Goal: Navigation & Orientation: Find specific page/section

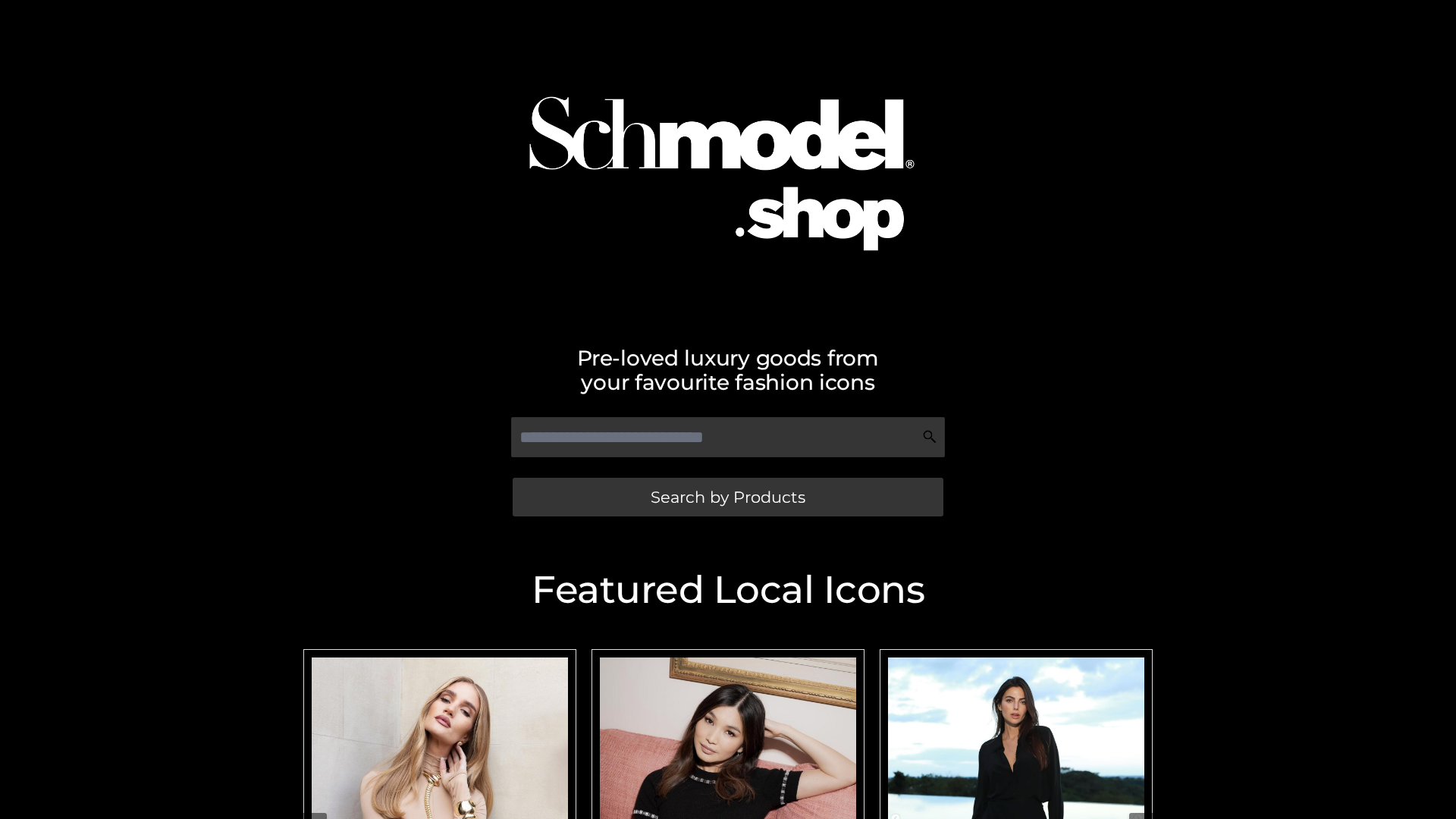
click at [727, 497] on span "Search by Products" at bounding box center [728, 497] width 155 height 16
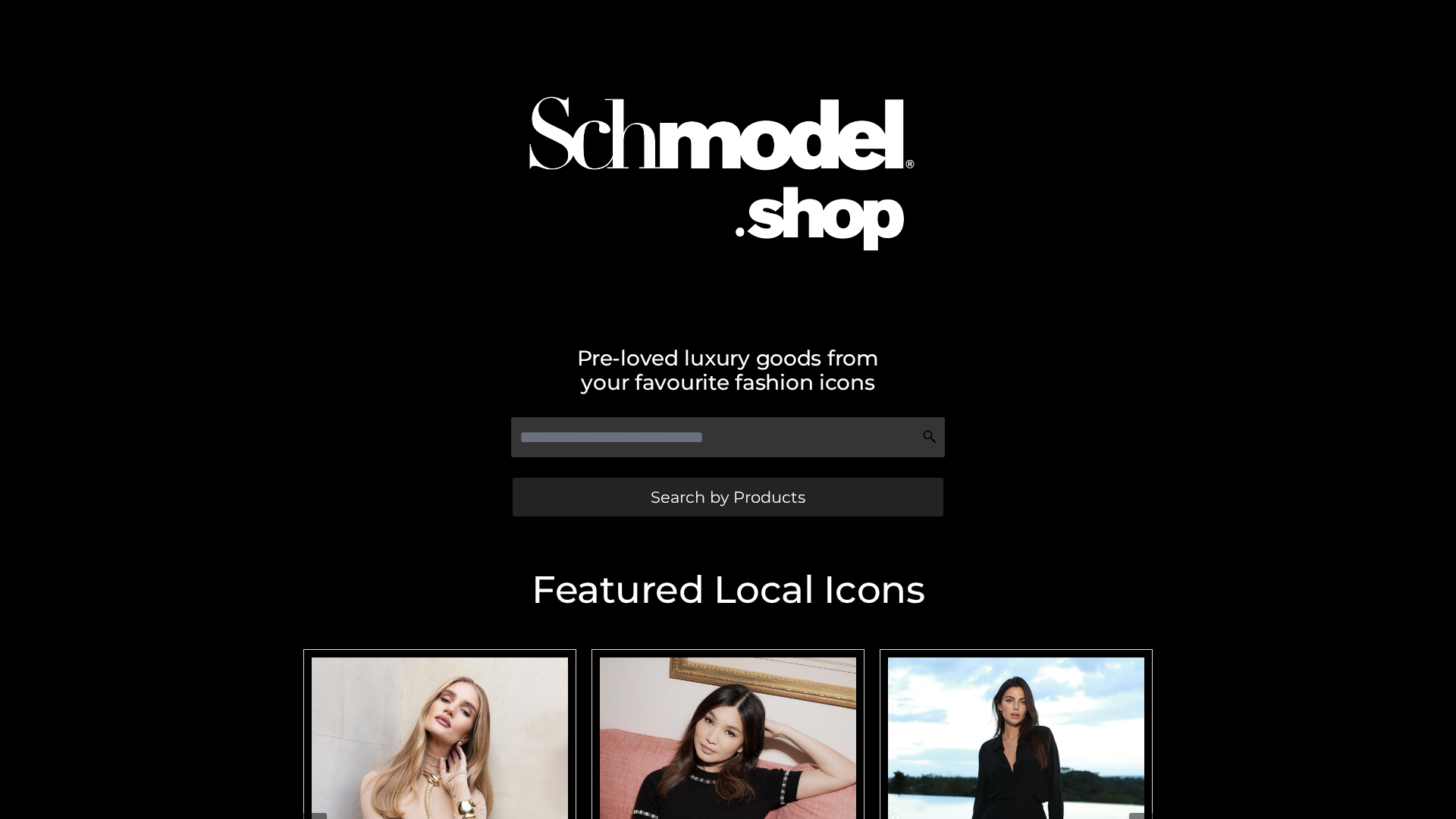
click at [727, 497] on span "Search by Products" at bounding box center [728, 497] width 155 height 16
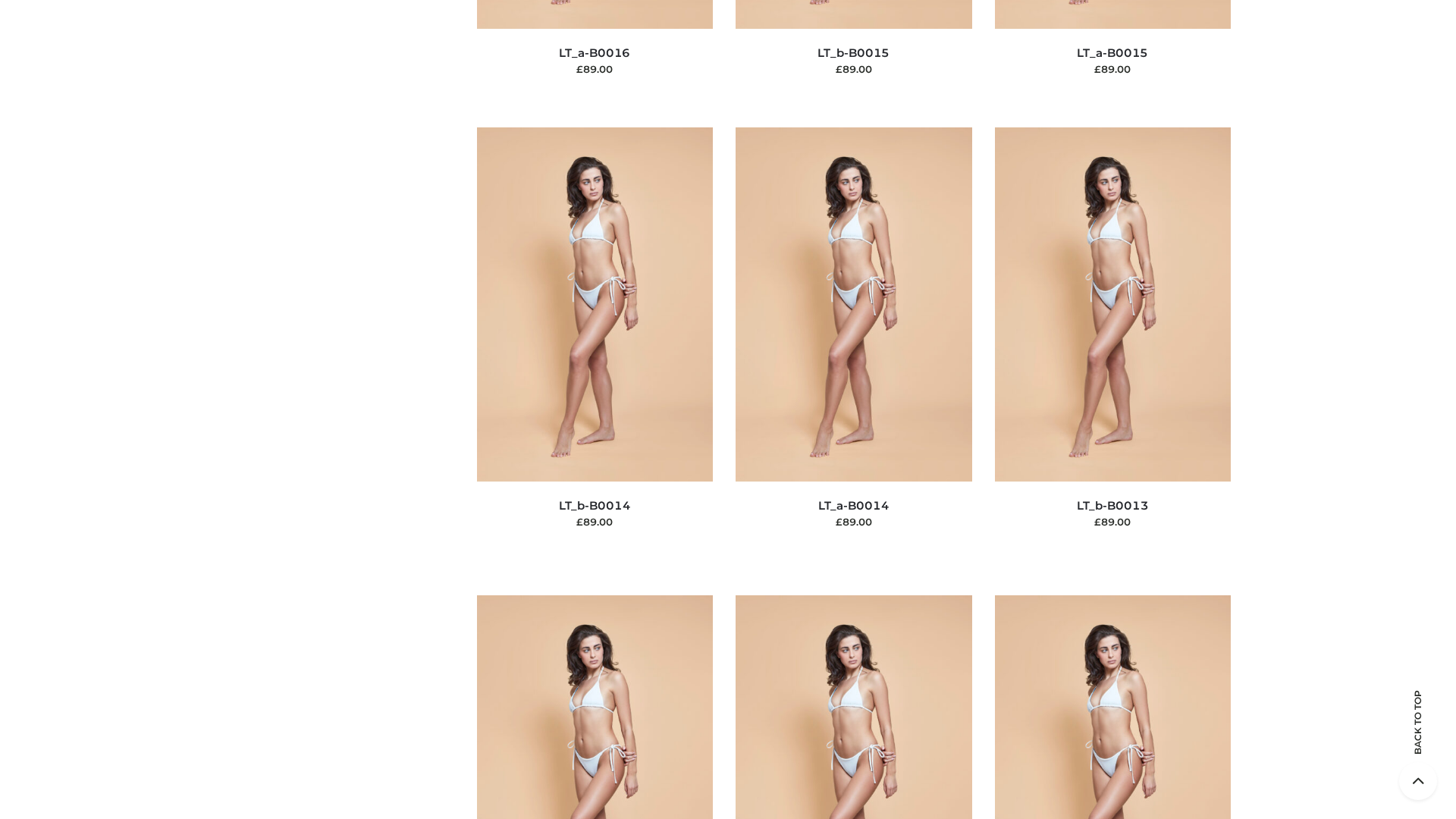
scroll to position [5396, 0]
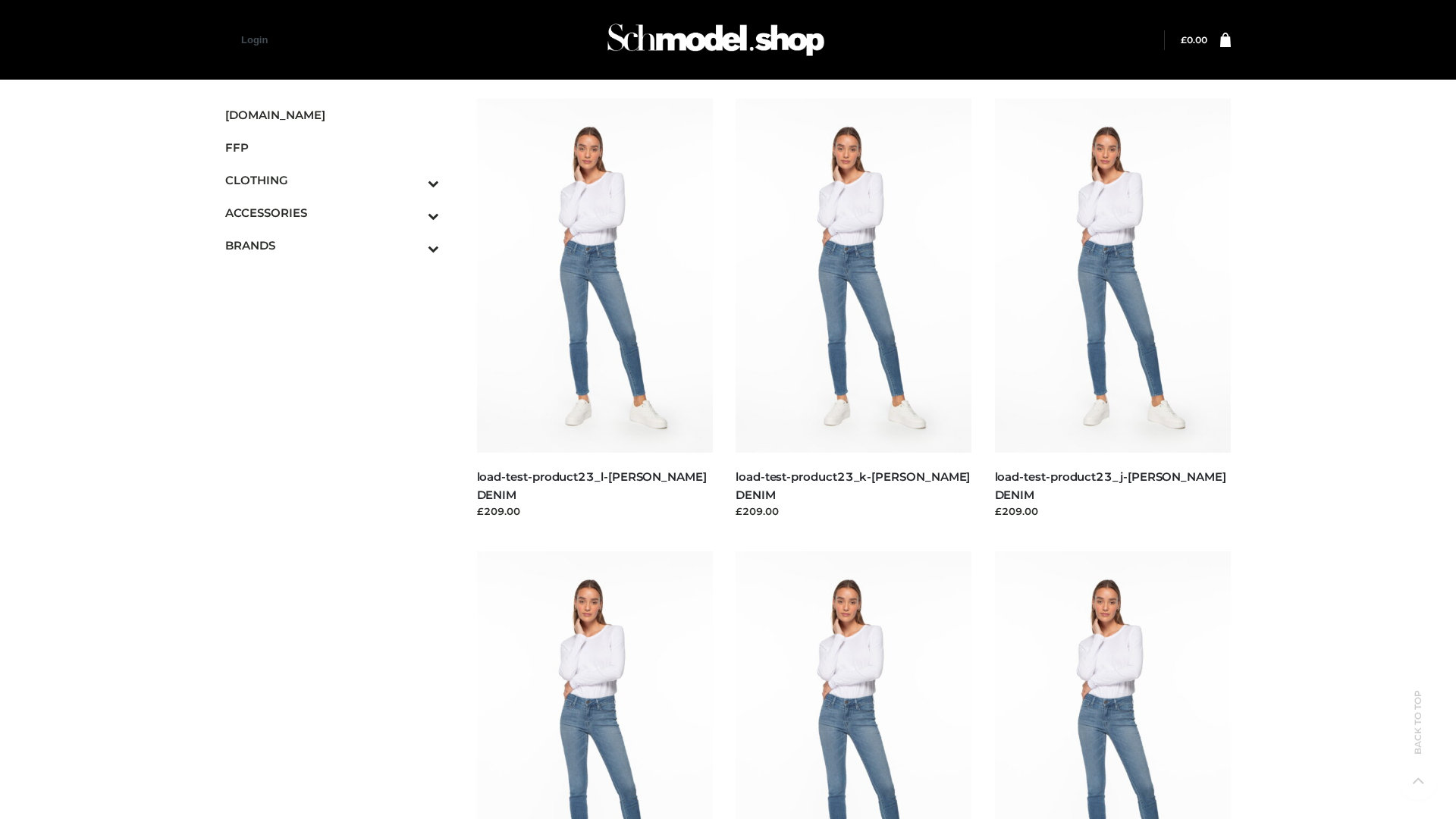
scroll to position [1331, 0]
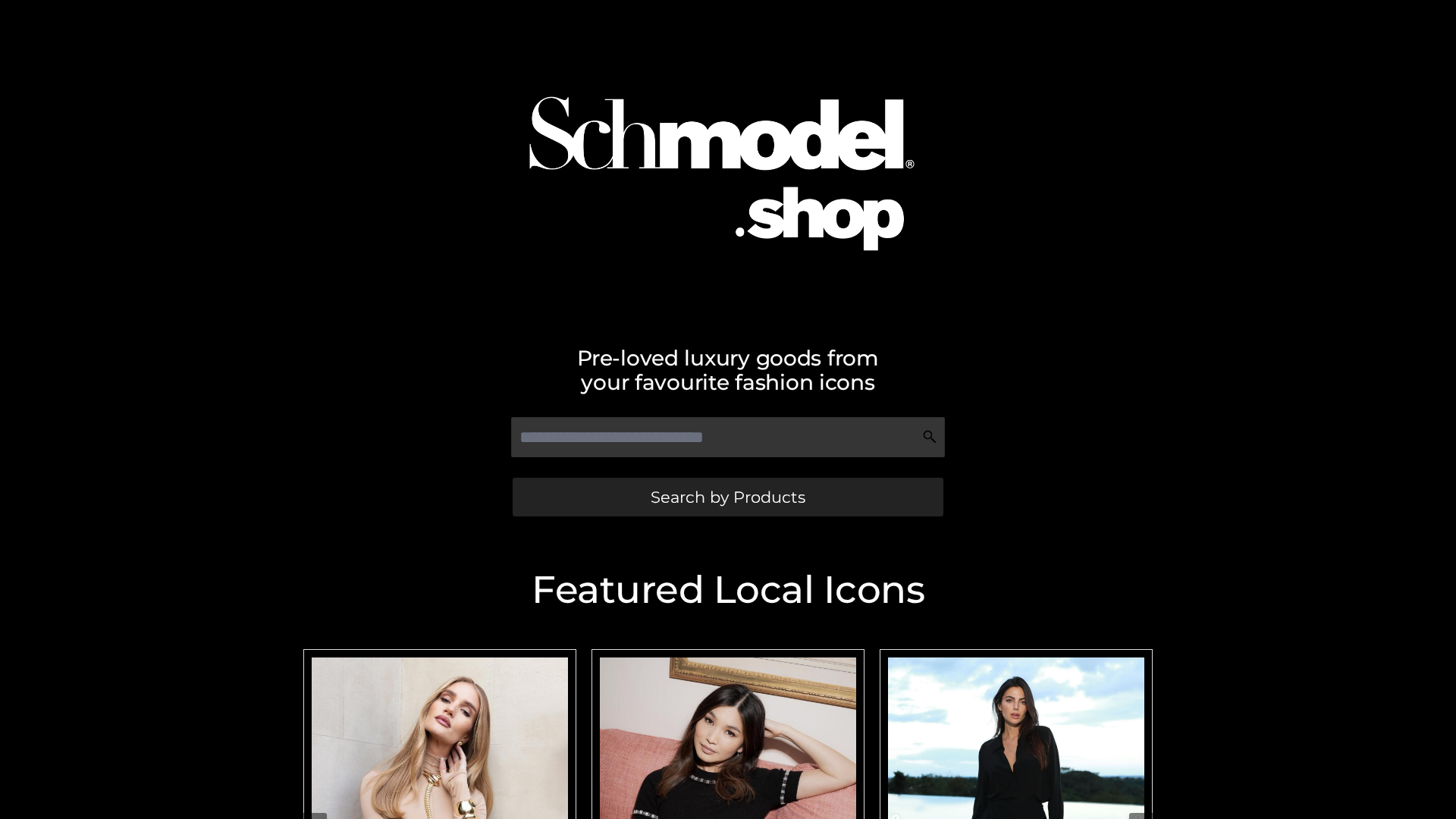
click at [727, 497] on span "Search by Products" at bounding box center [728, 497] width 155 height 16
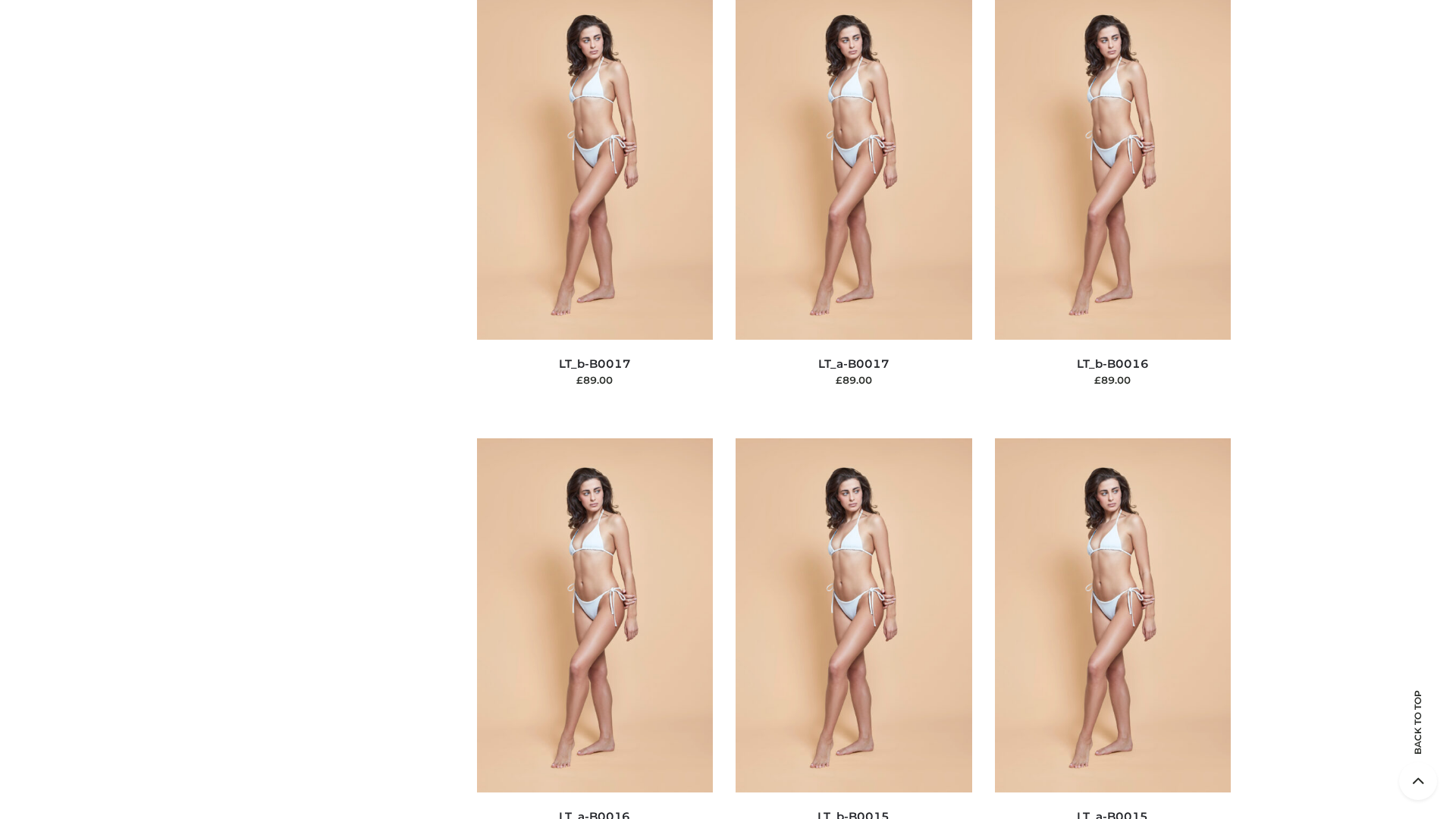
scroll to position [4986, 0]
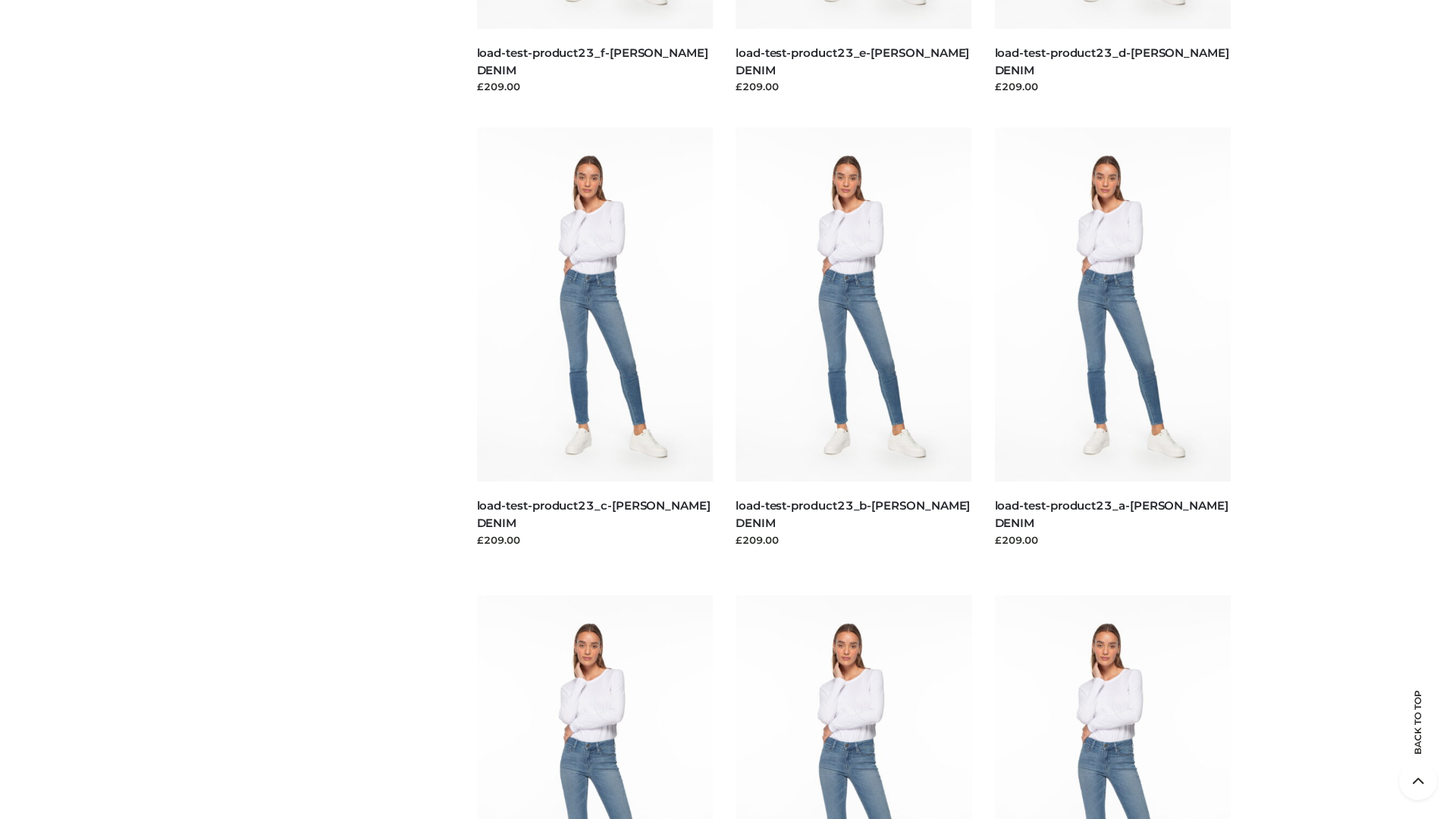
scroll to position [1331, 0]
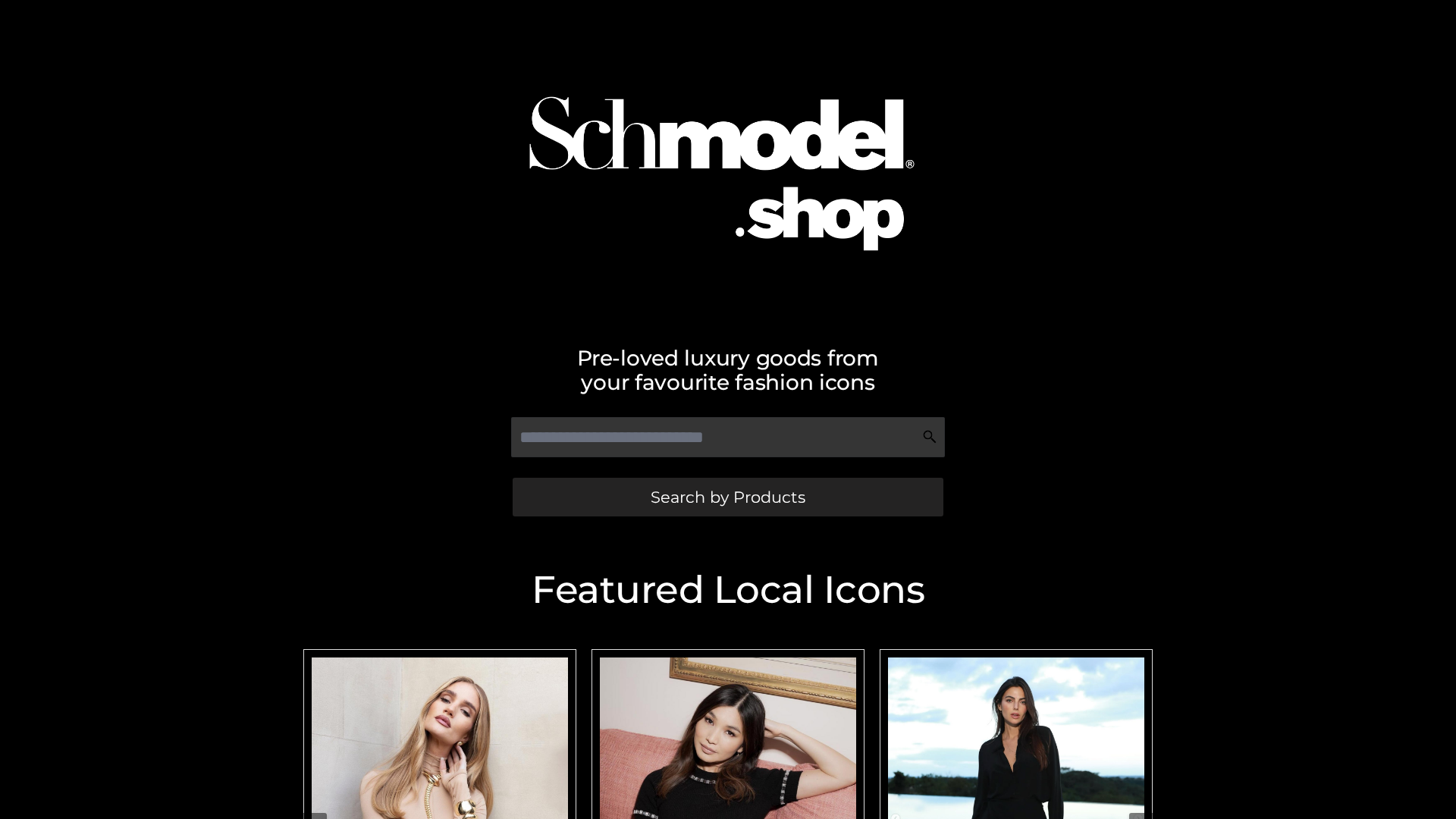
click at [727, 497] on span "Search by Products" at bounding box center [728, 497] width 155 height 16
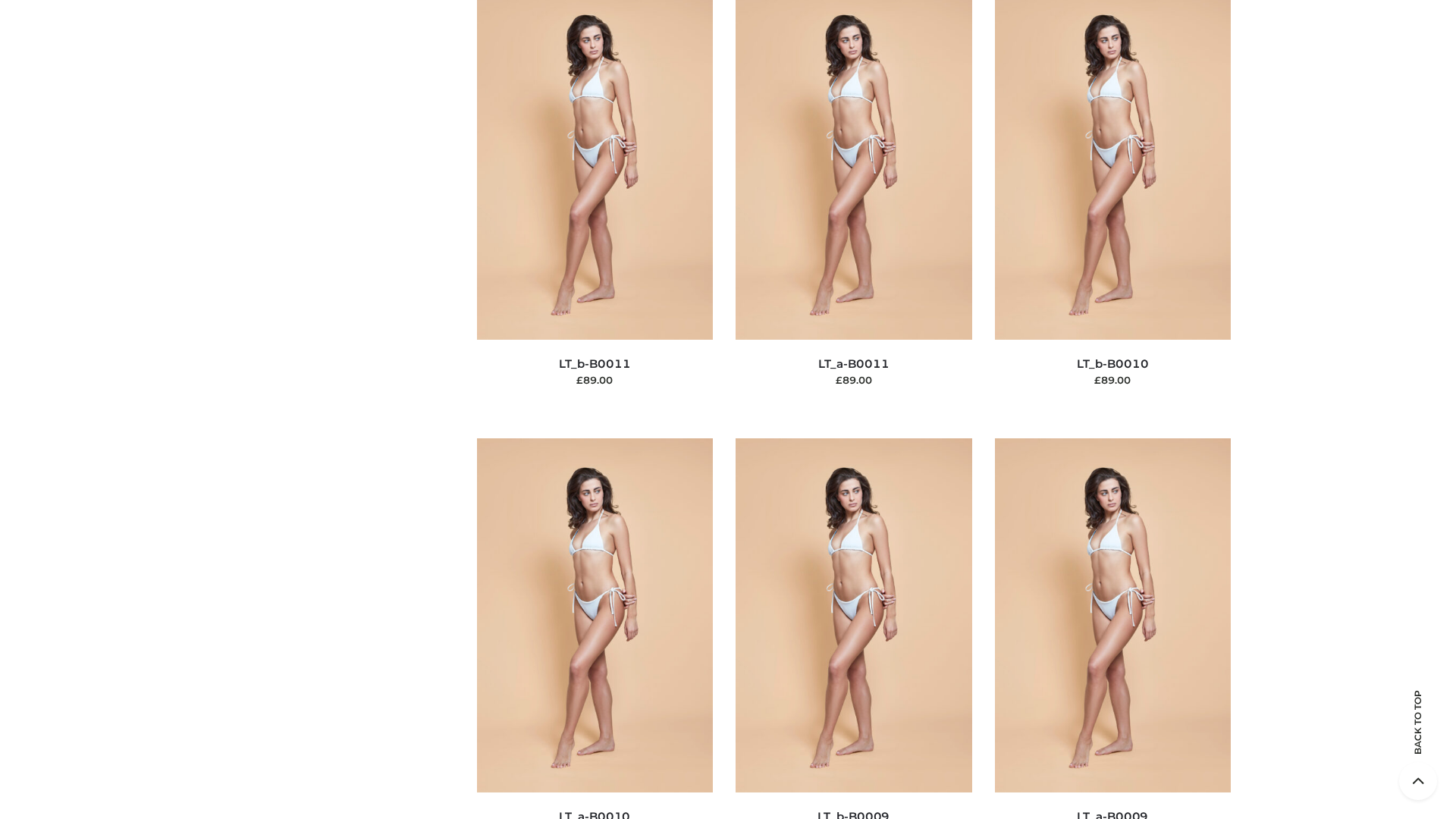
scroll to position [6814, 0]
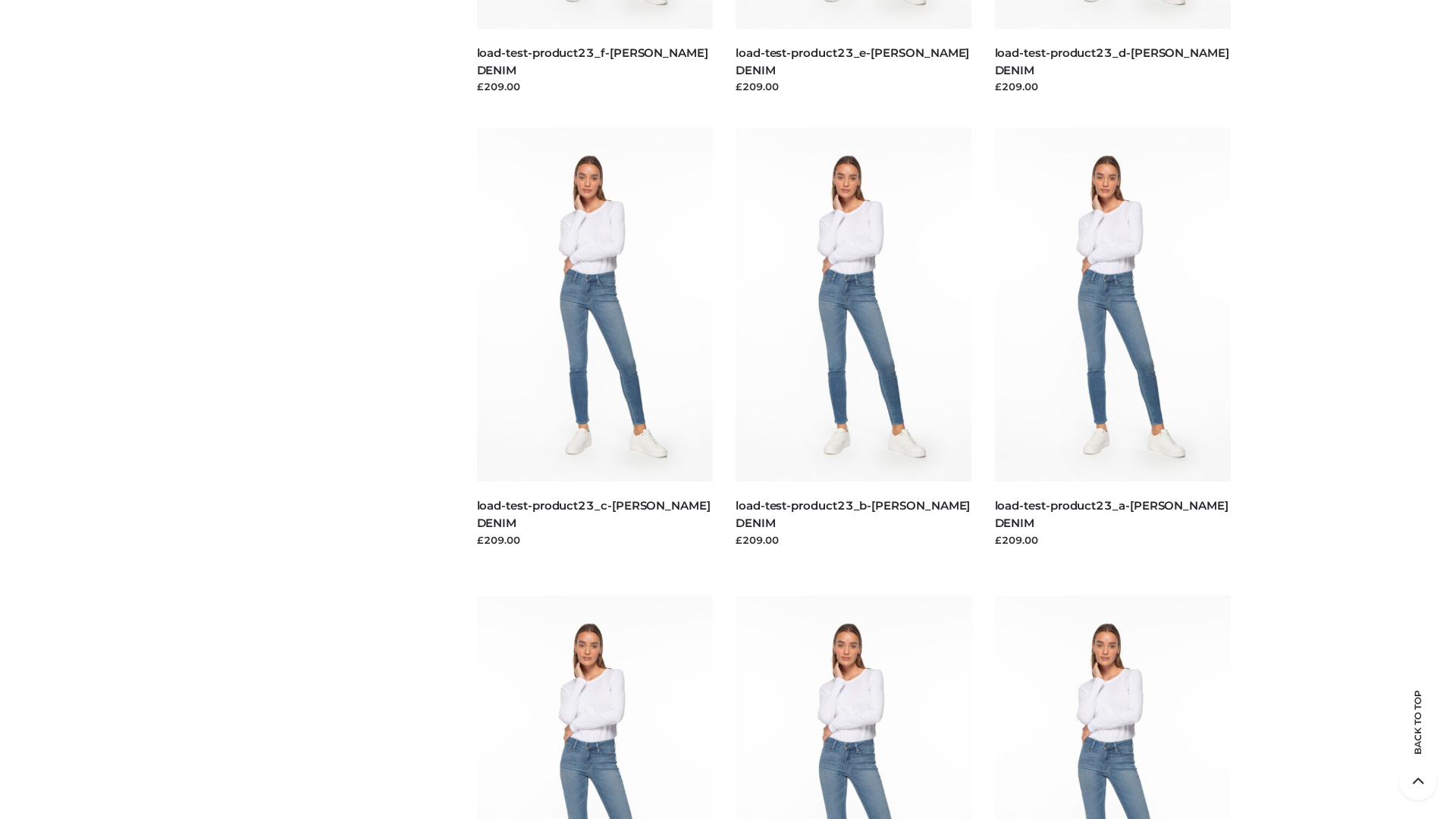
scroll to position [1331, 0]
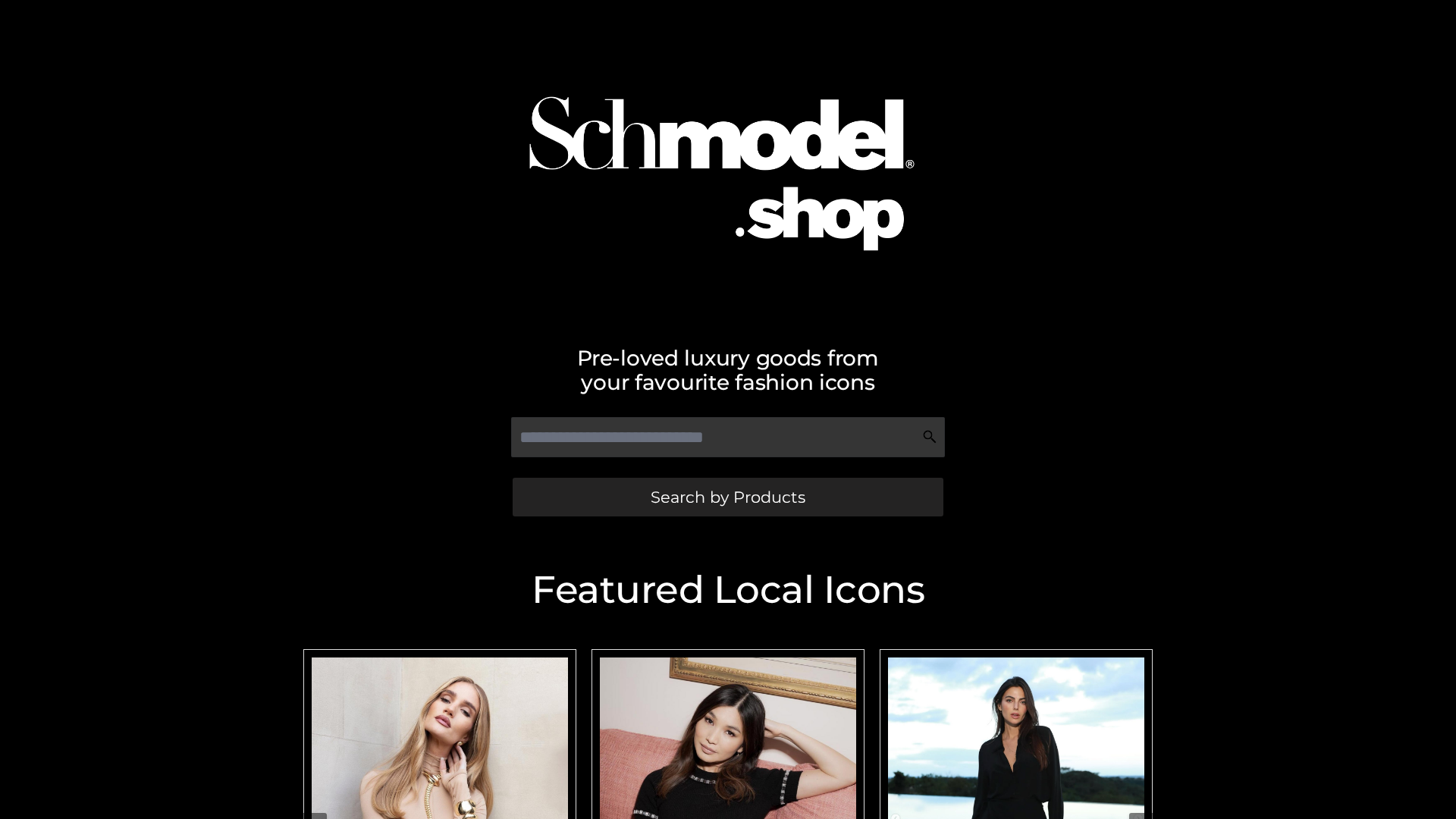
click at [727, 497] on span "Search by Products" at bounding box center [728, 497] width 155 height 16
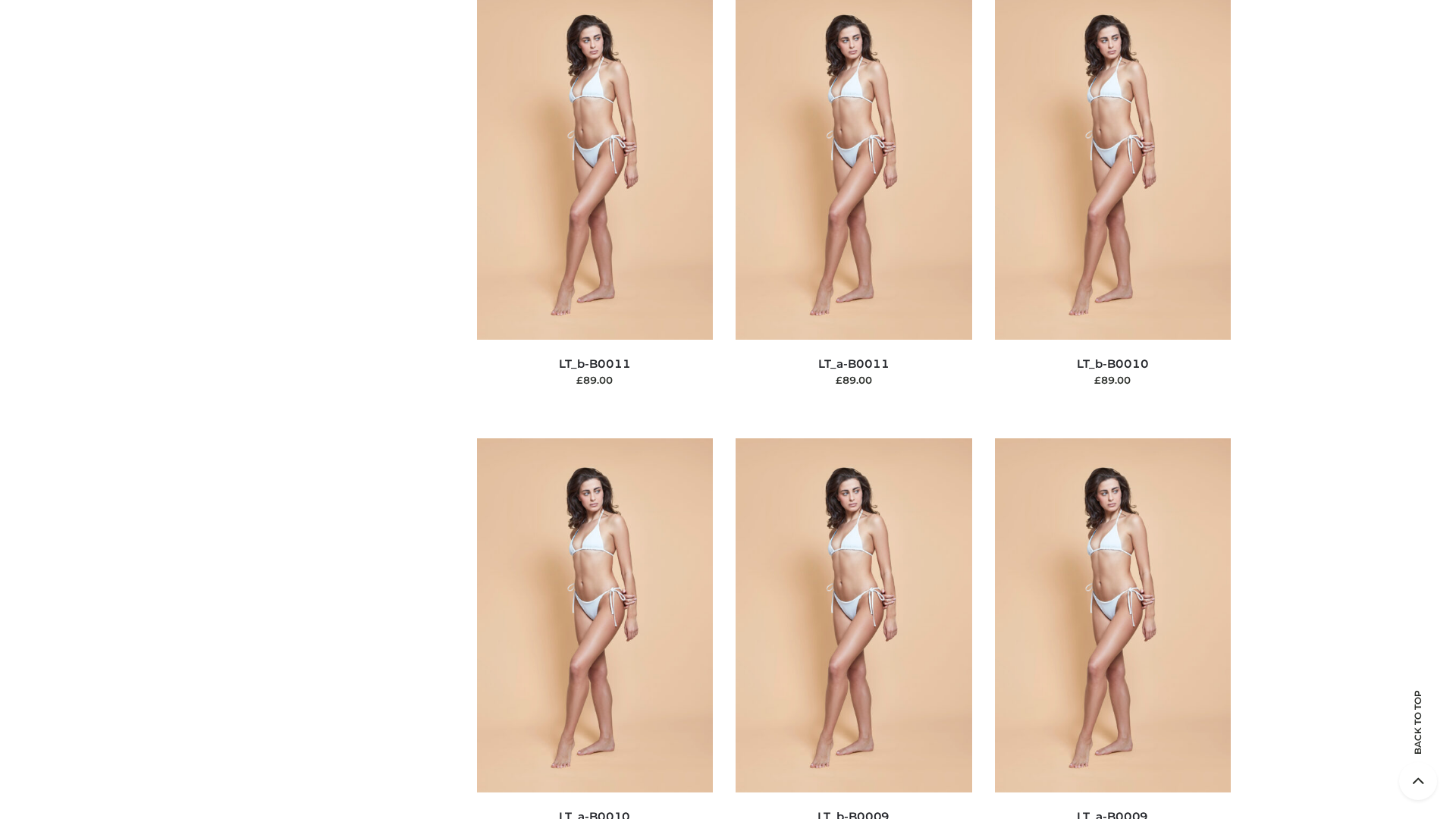
scroll to position [6814, 0]
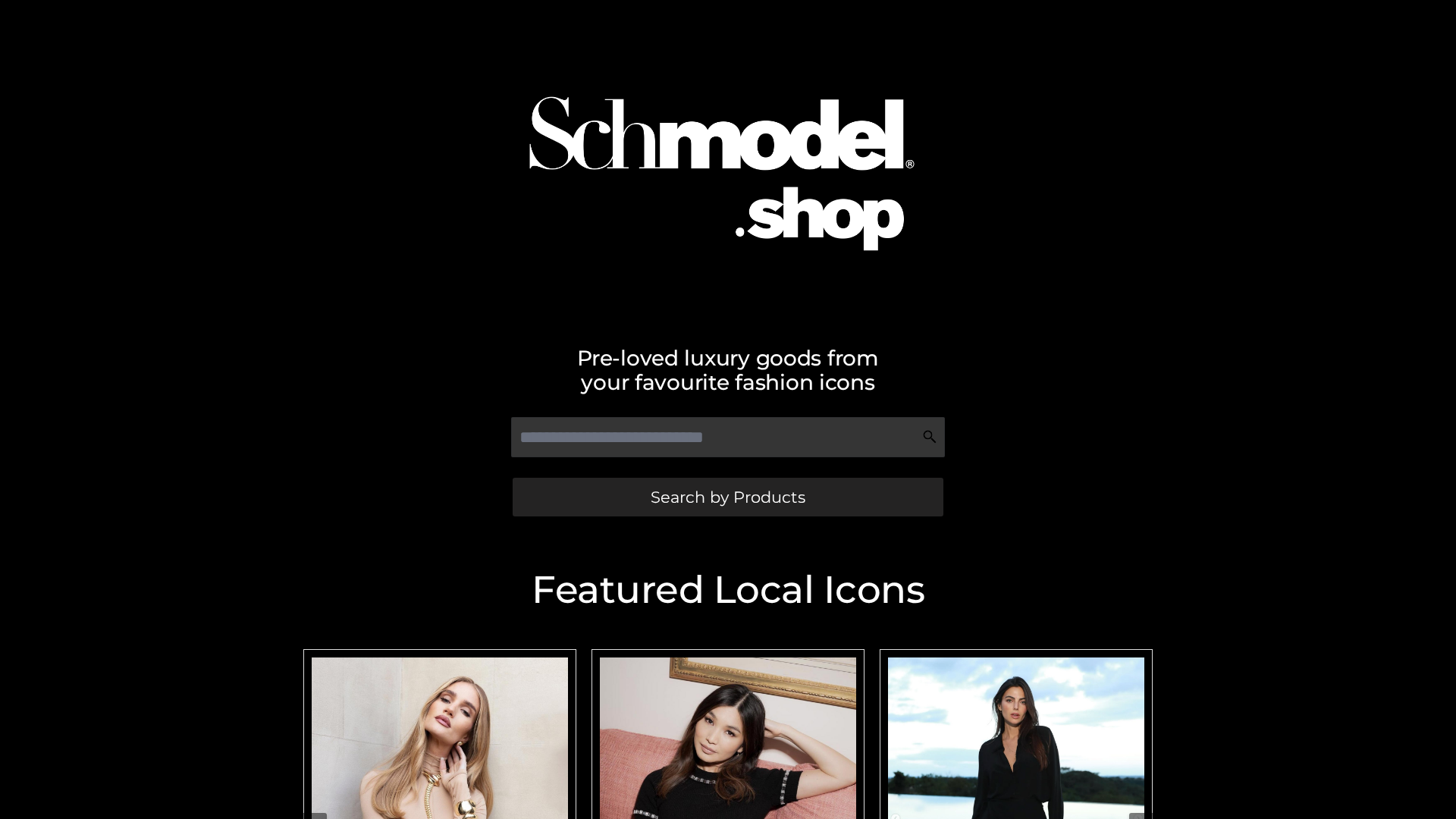
click at [727, 497] on span "Search by Products" at bounding box center [728, 497] width 155 height 16
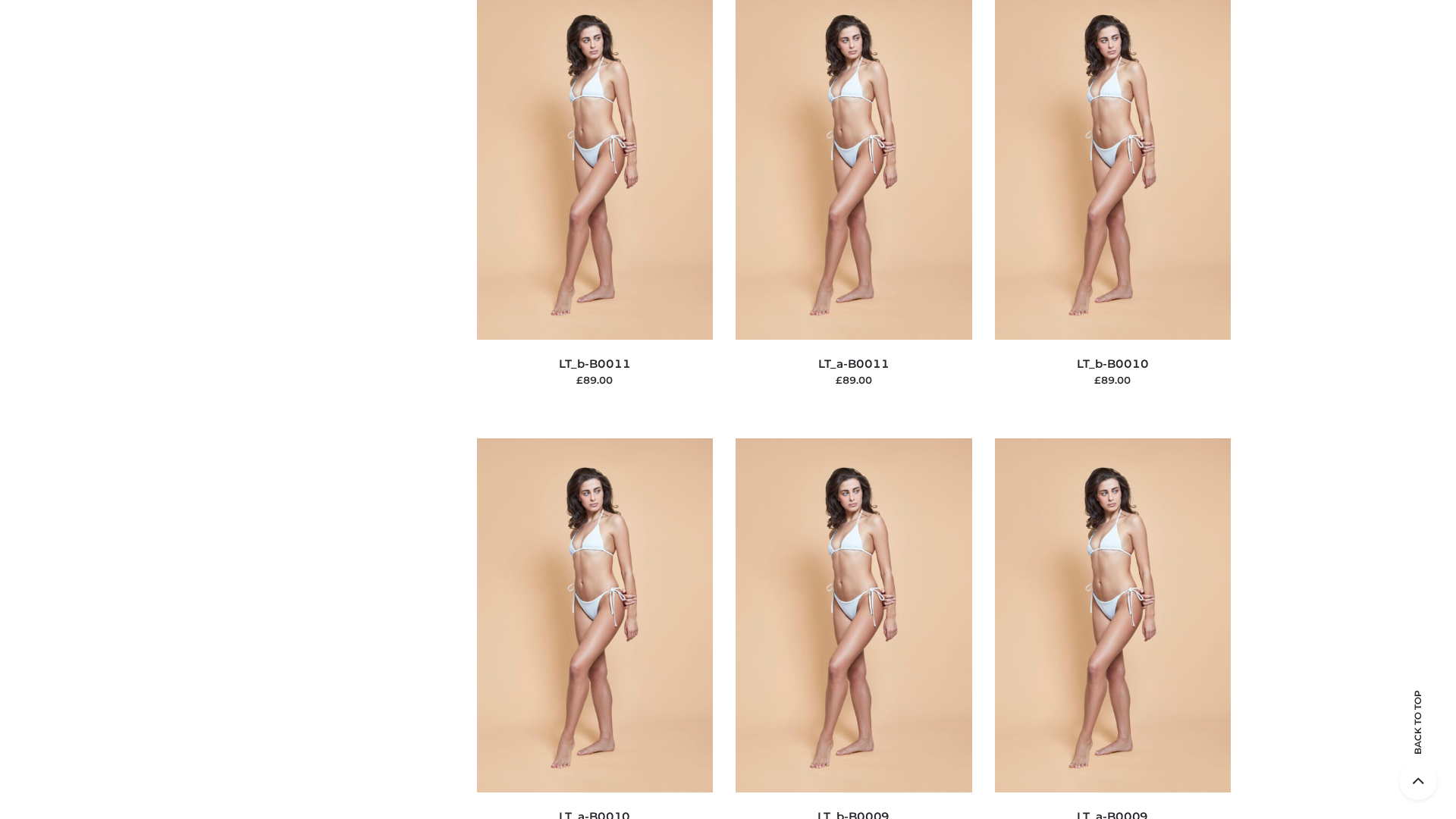
scroll to position [6814, 0]
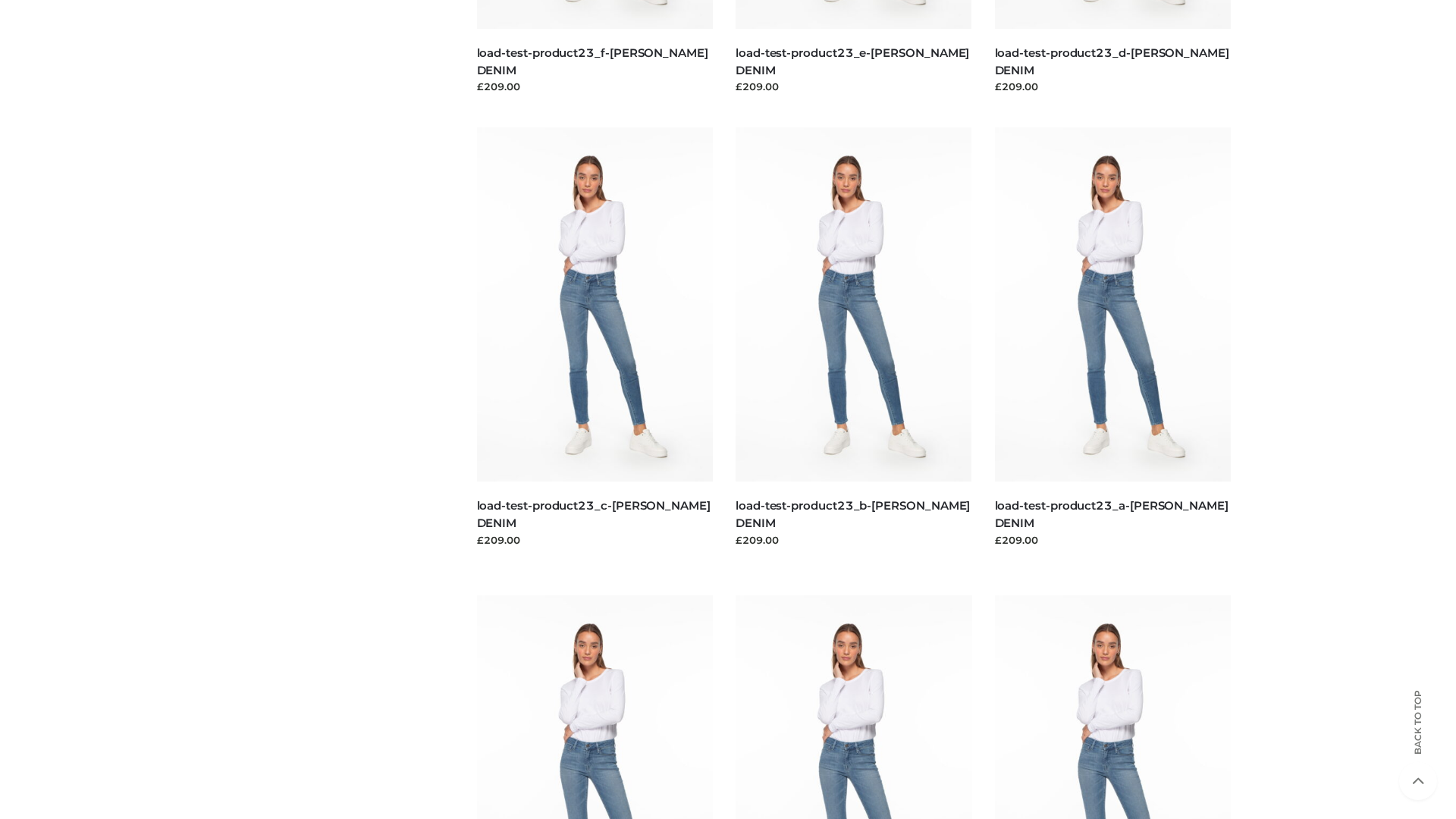
scroll to position [1331, 0]
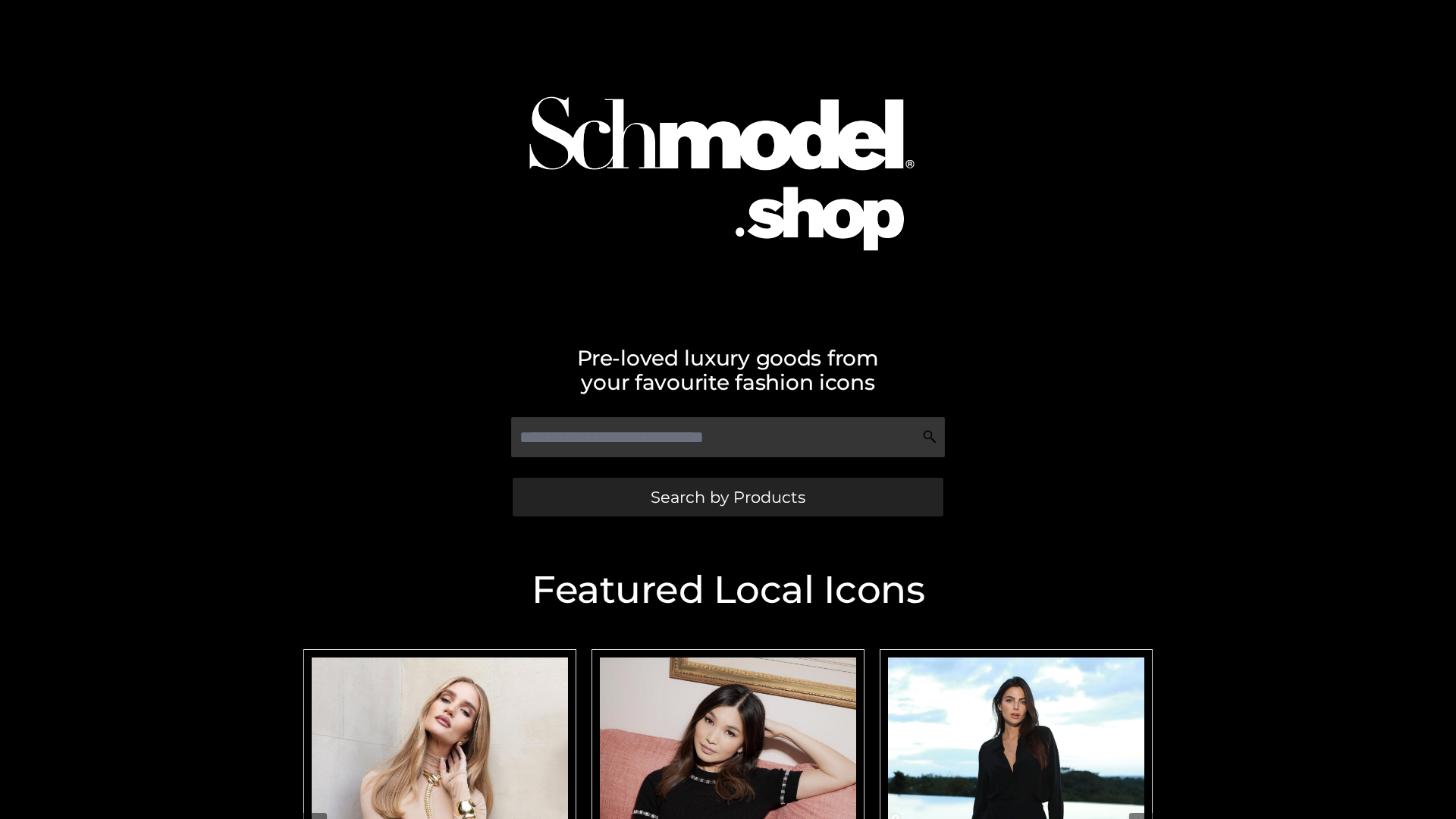
click at [727, 497] on span "Search by Products" at bounding box center [728, 497] width 155 height 16
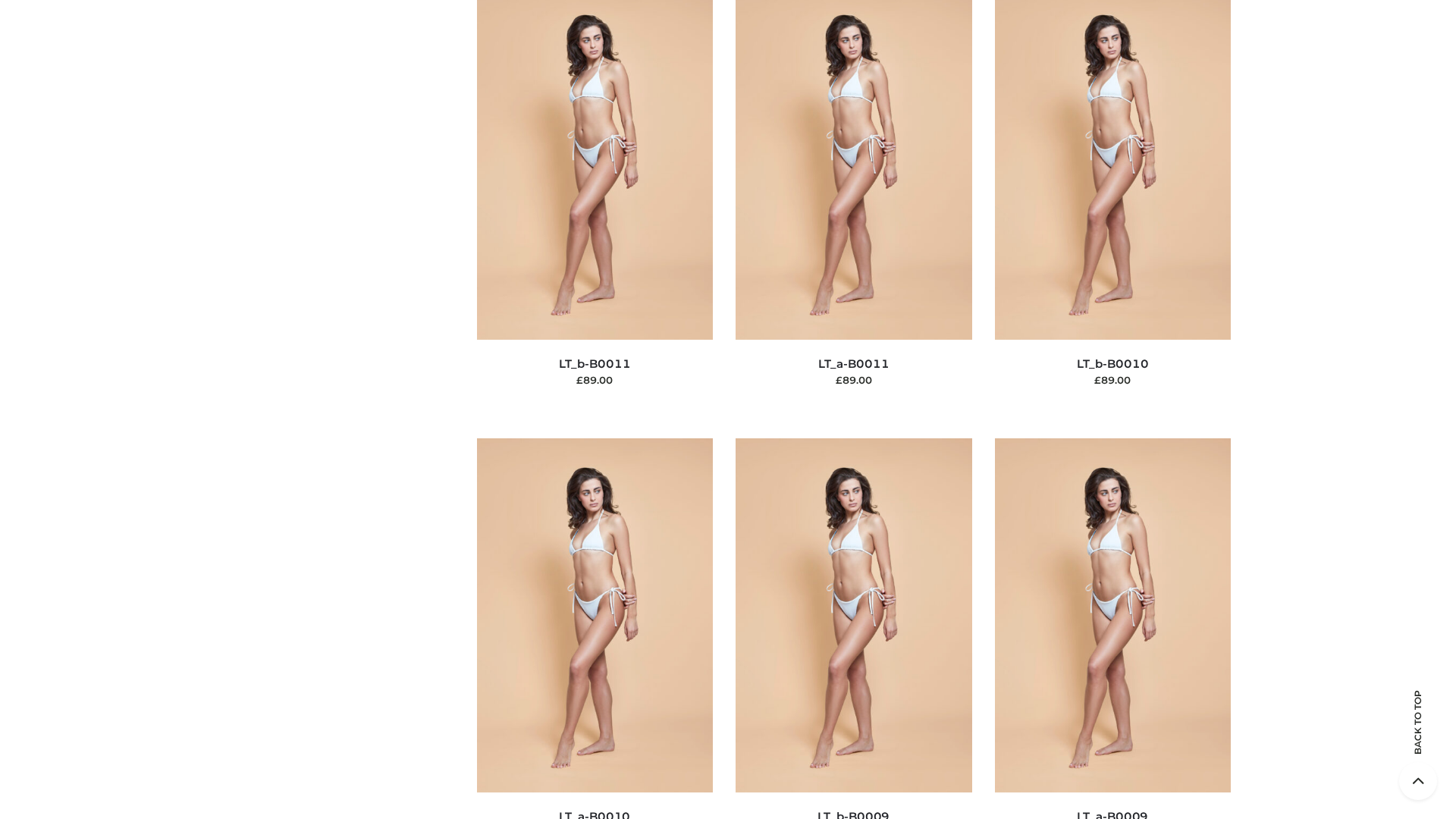
scroll to position [6814, 0]
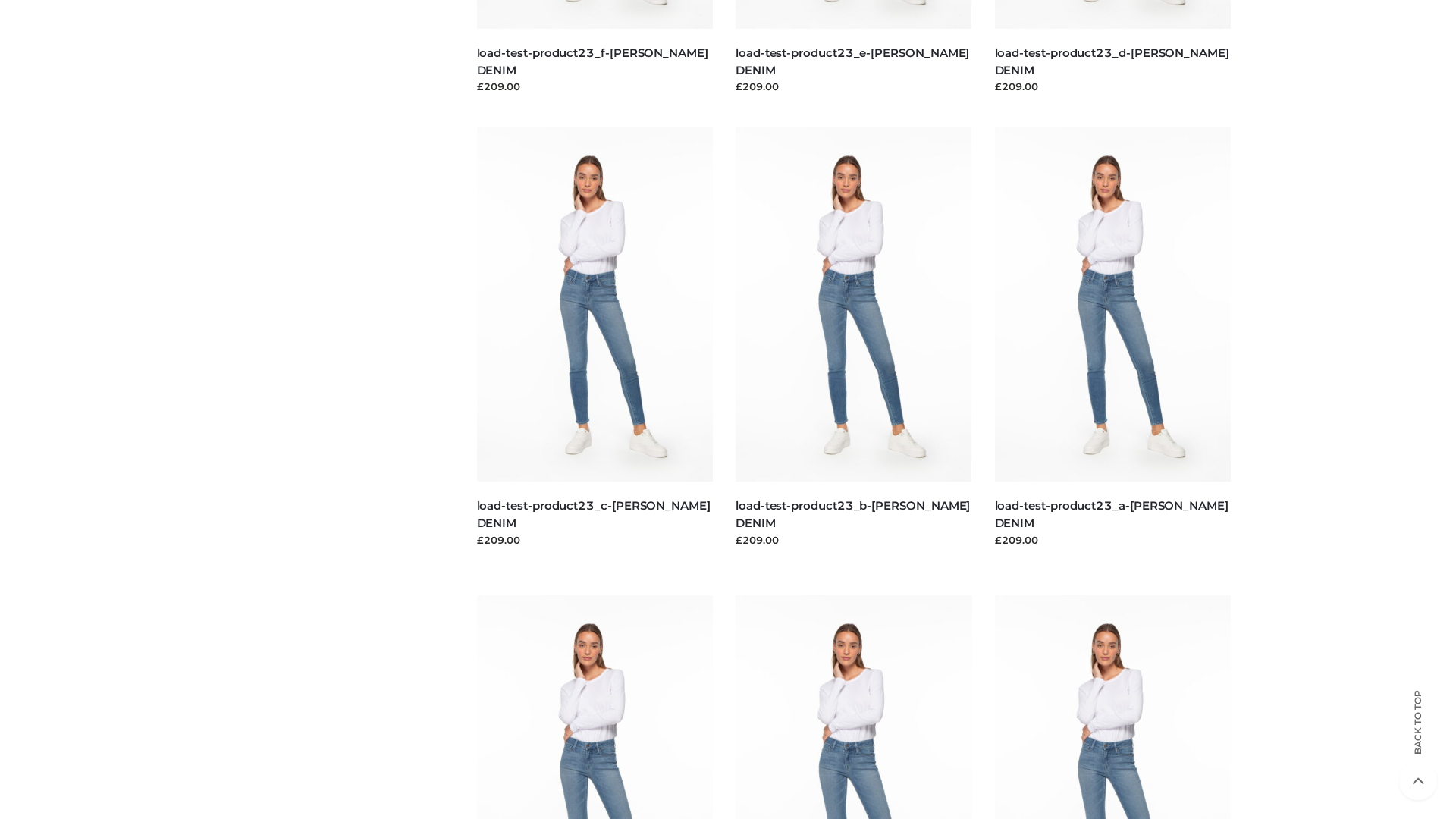
scroll to position [1331, 0]
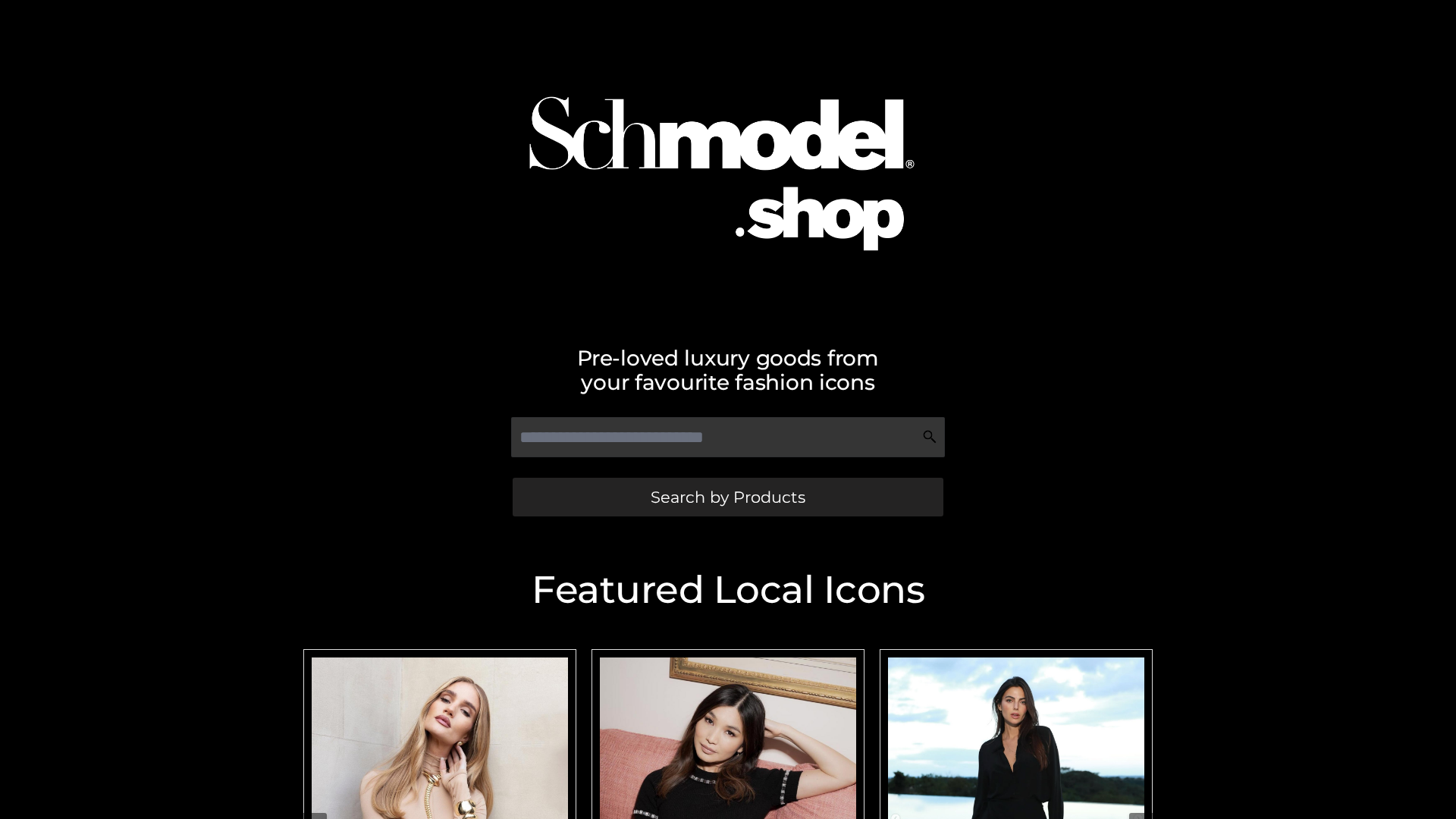
click at [727, 497] on span "Search by Products" at bounding box center [728, 497] width 155 height 16
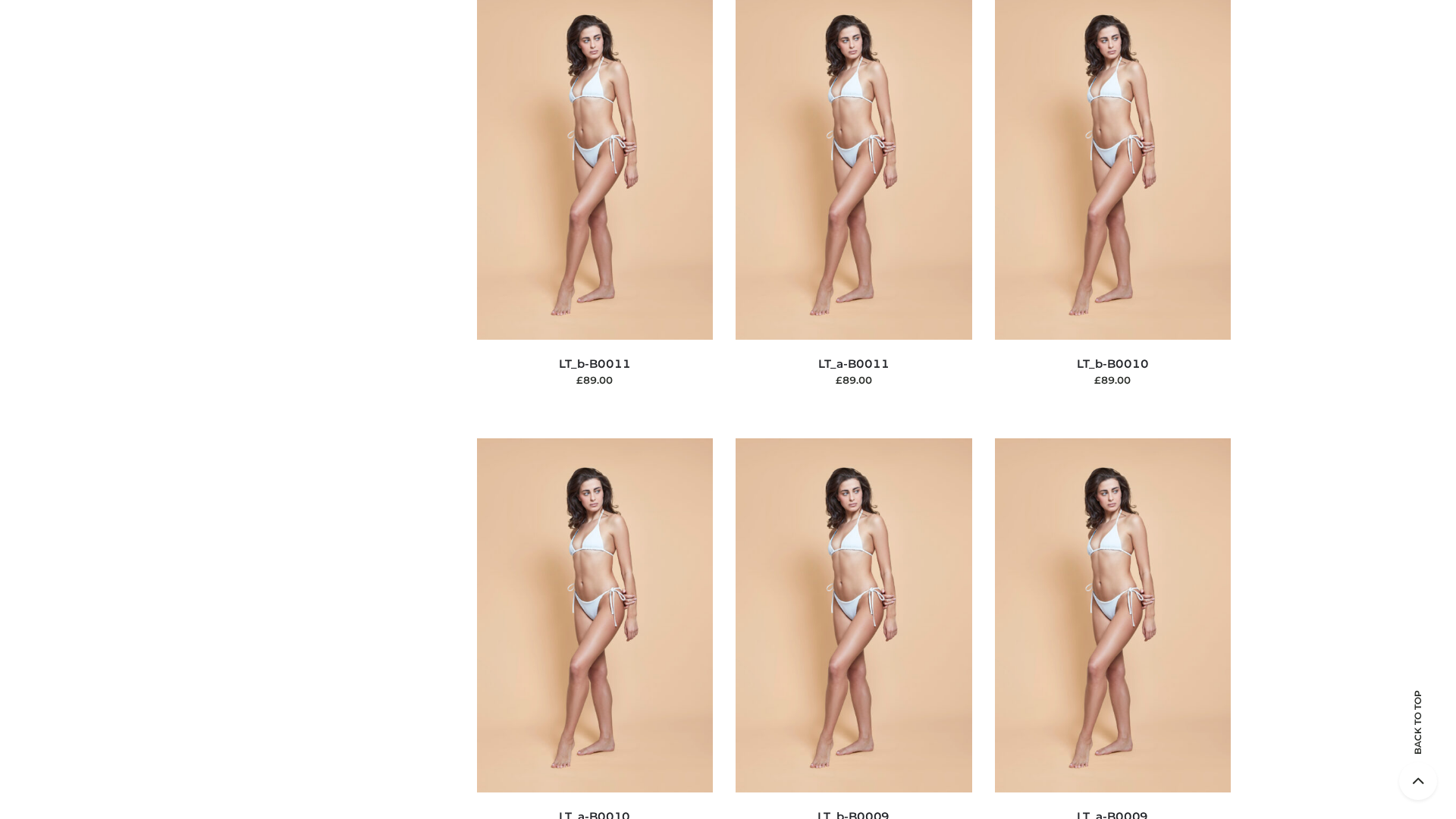
scroll to position [6814, 0]
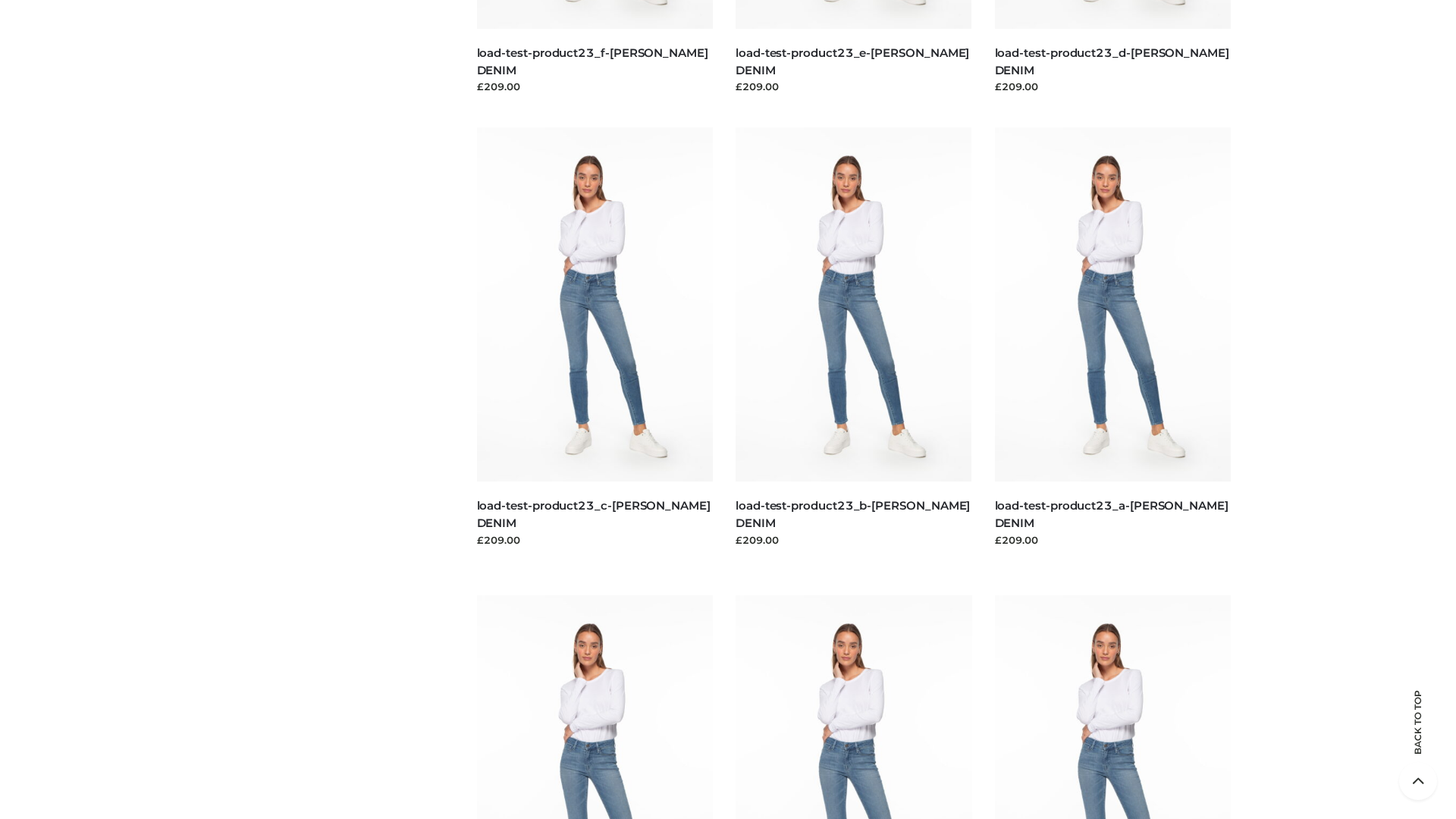
scroll to position [1331, 0]
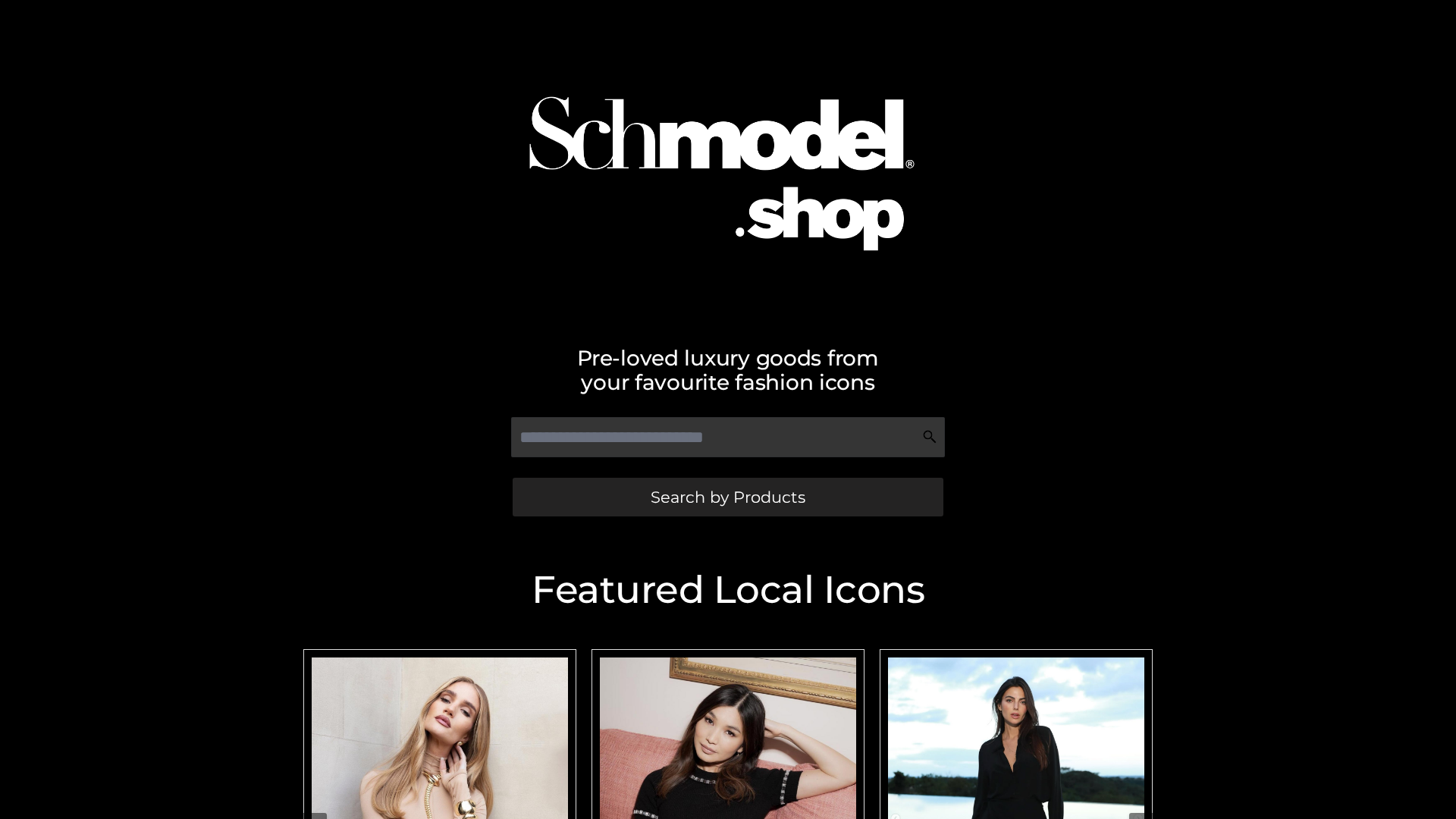
click at [727, 497] on span "Search by Products" at bounding box center [728, 497] width 155 height 16
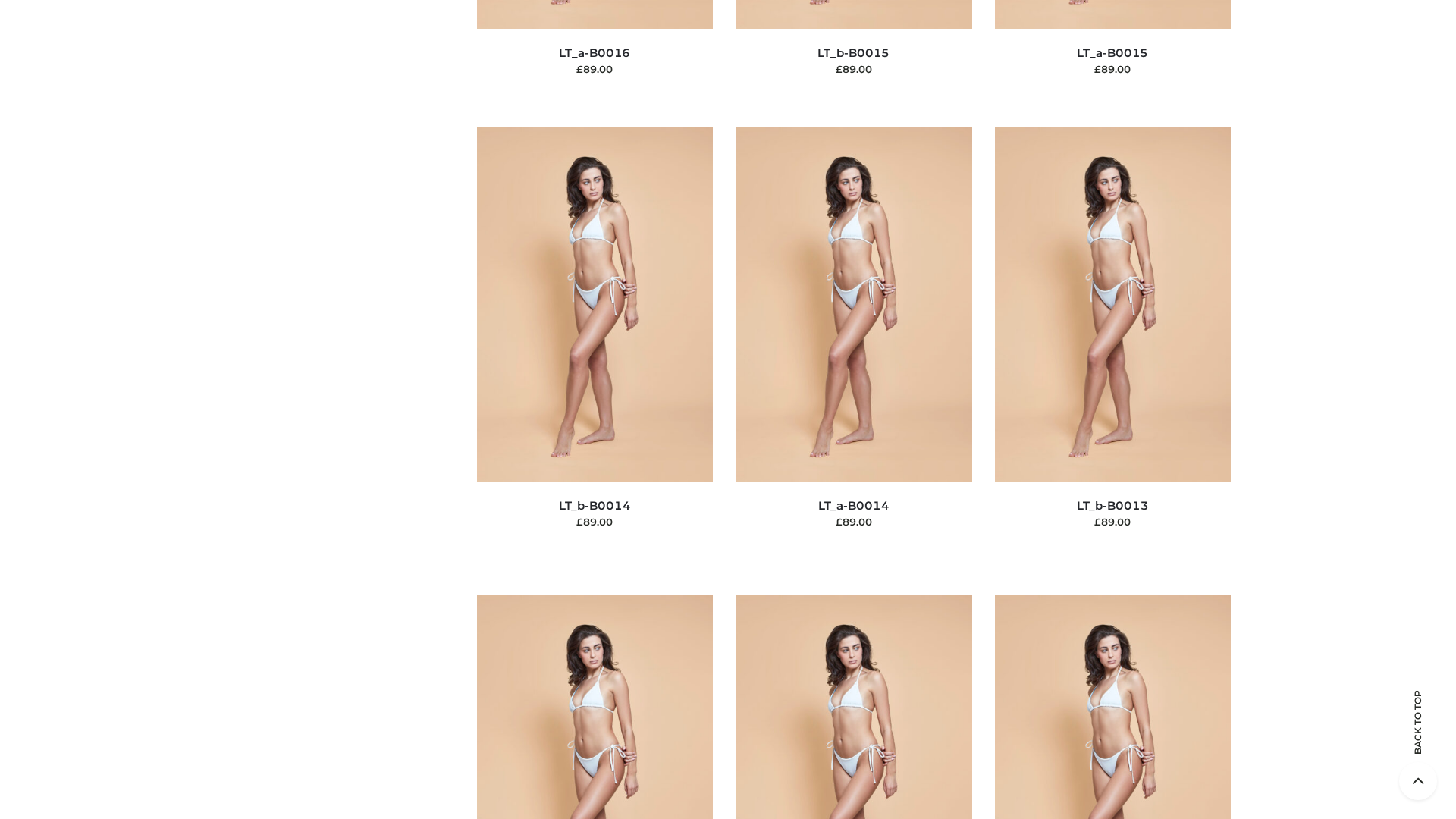
scroll to position [5396, 0]
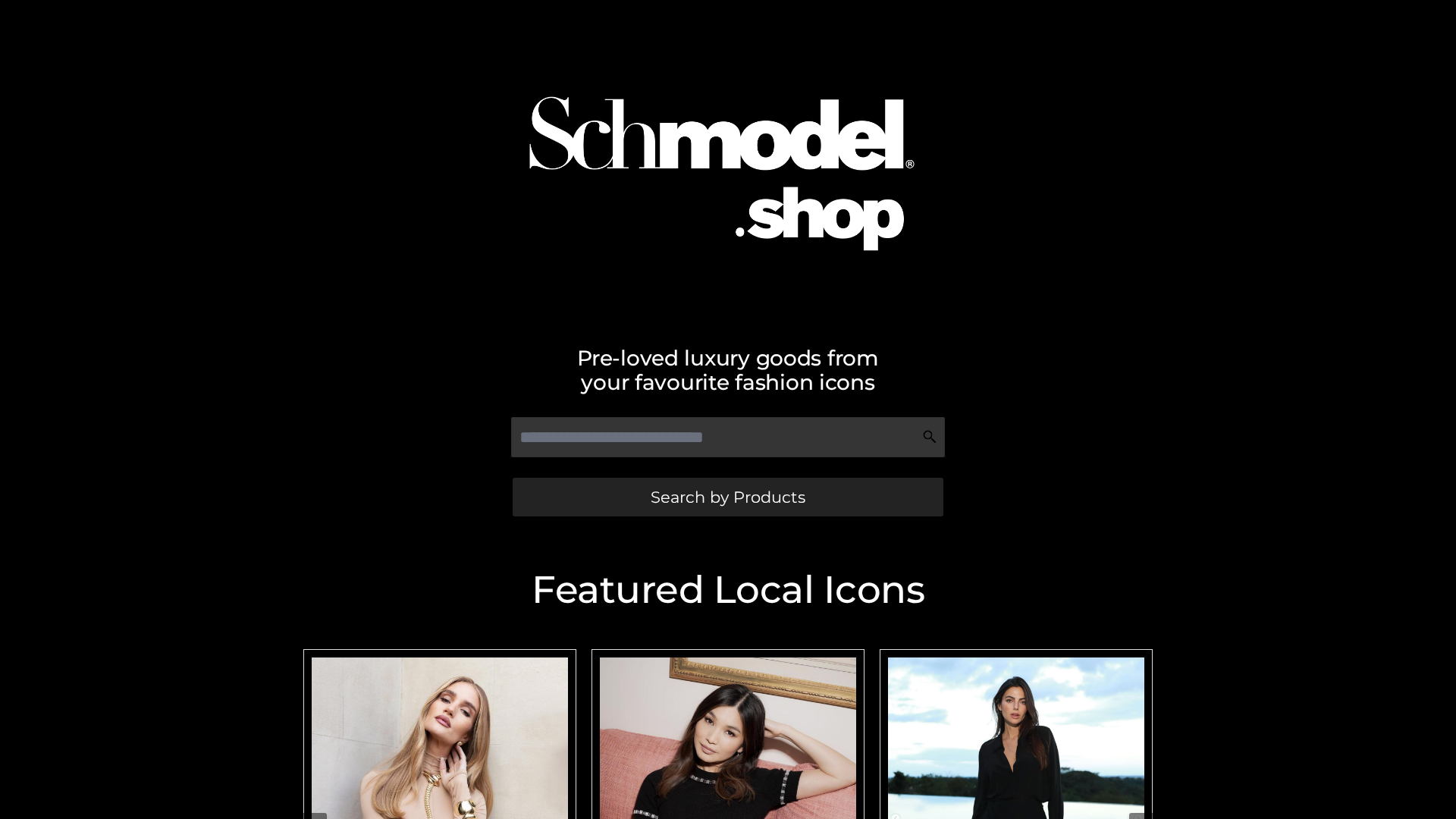
click at [727, 497] on span "Search by Products" at bounding box center [728, 497] width 155 height 16
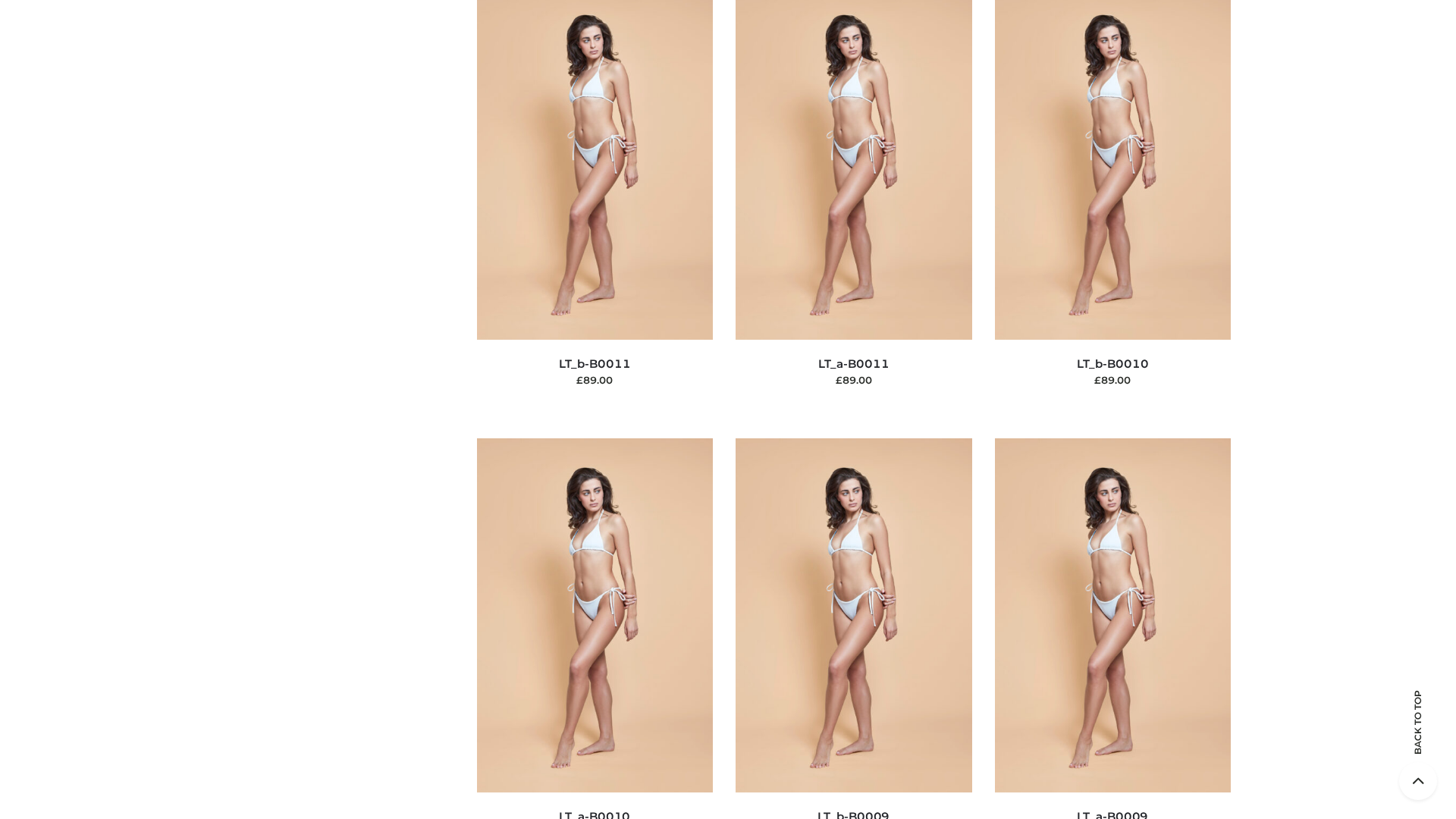
scroll to position [6814, 0]
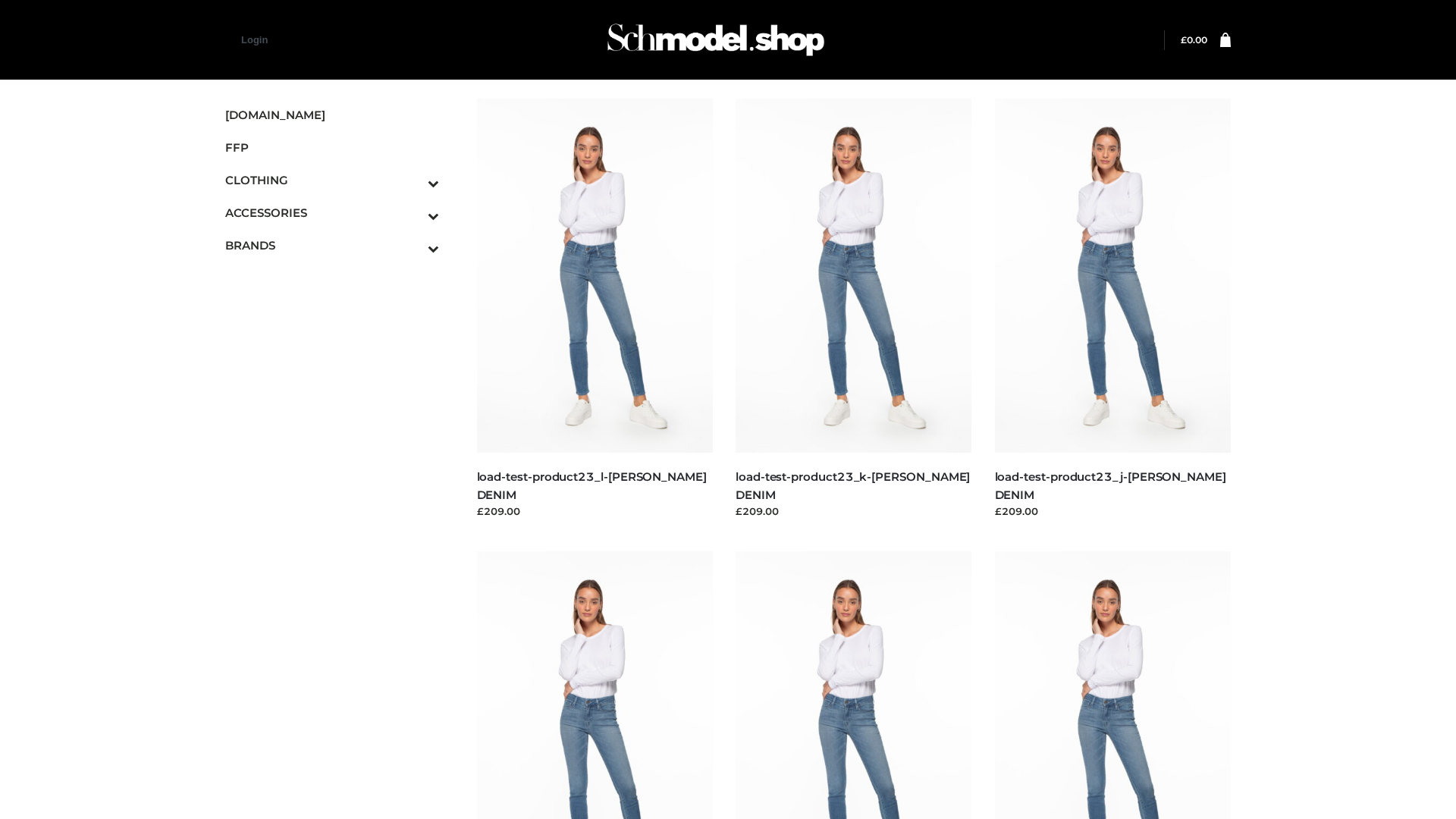
scroll to position [1331, 0]
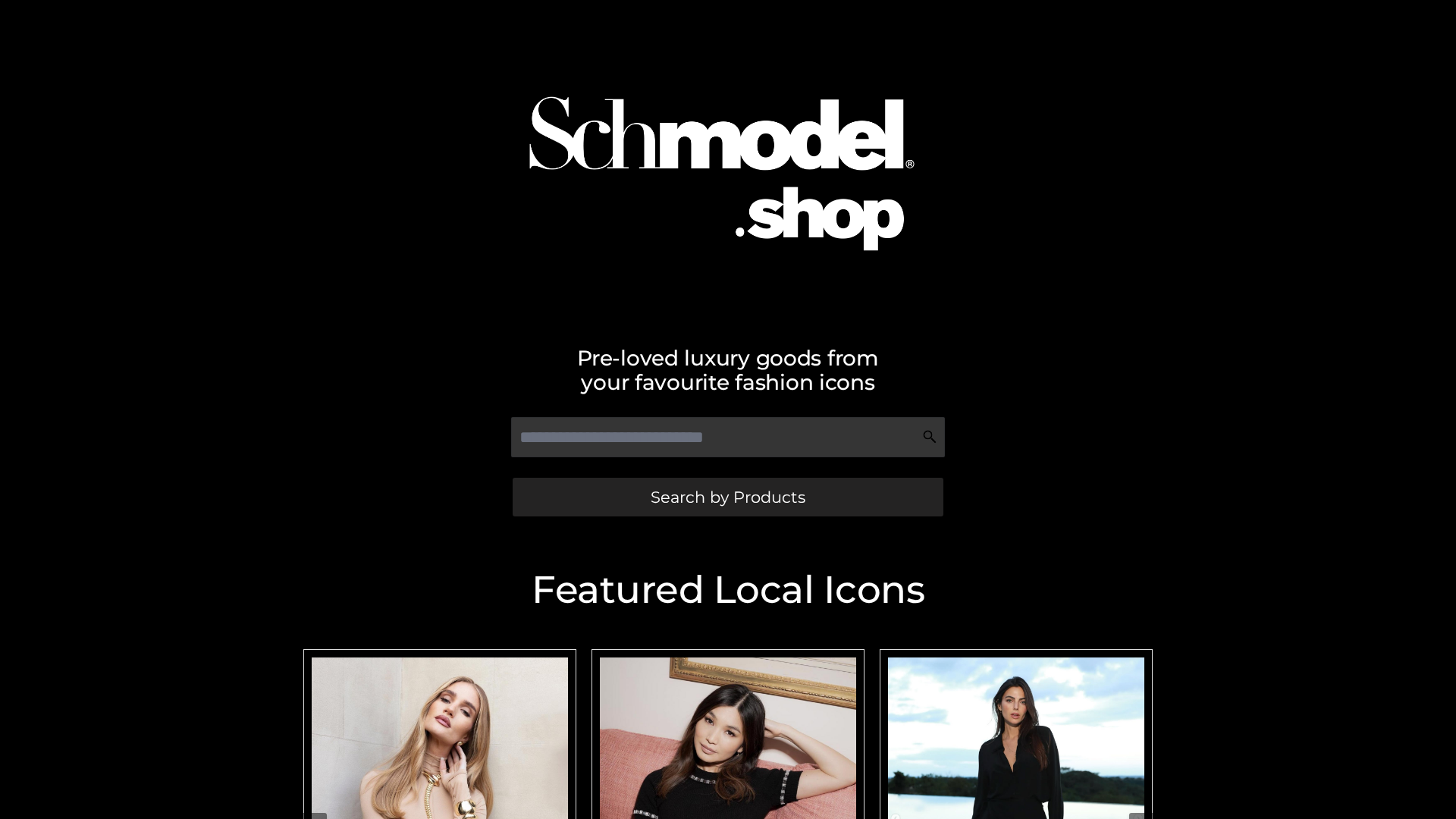
click at [727, 497] on span "Search by Products" at bounding box center [728, 497] width 155 height 16
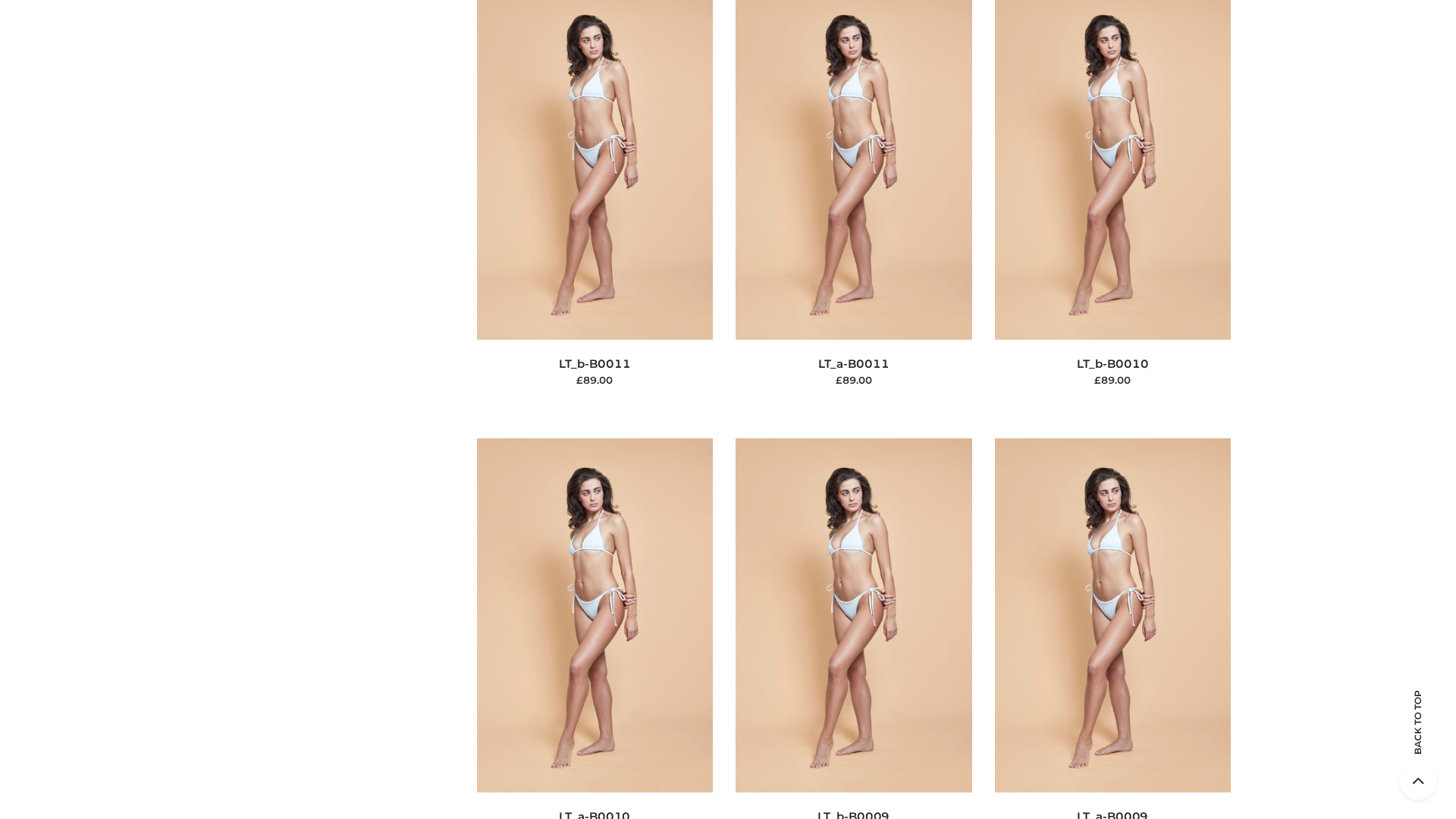
scroll to position [6814, 0]
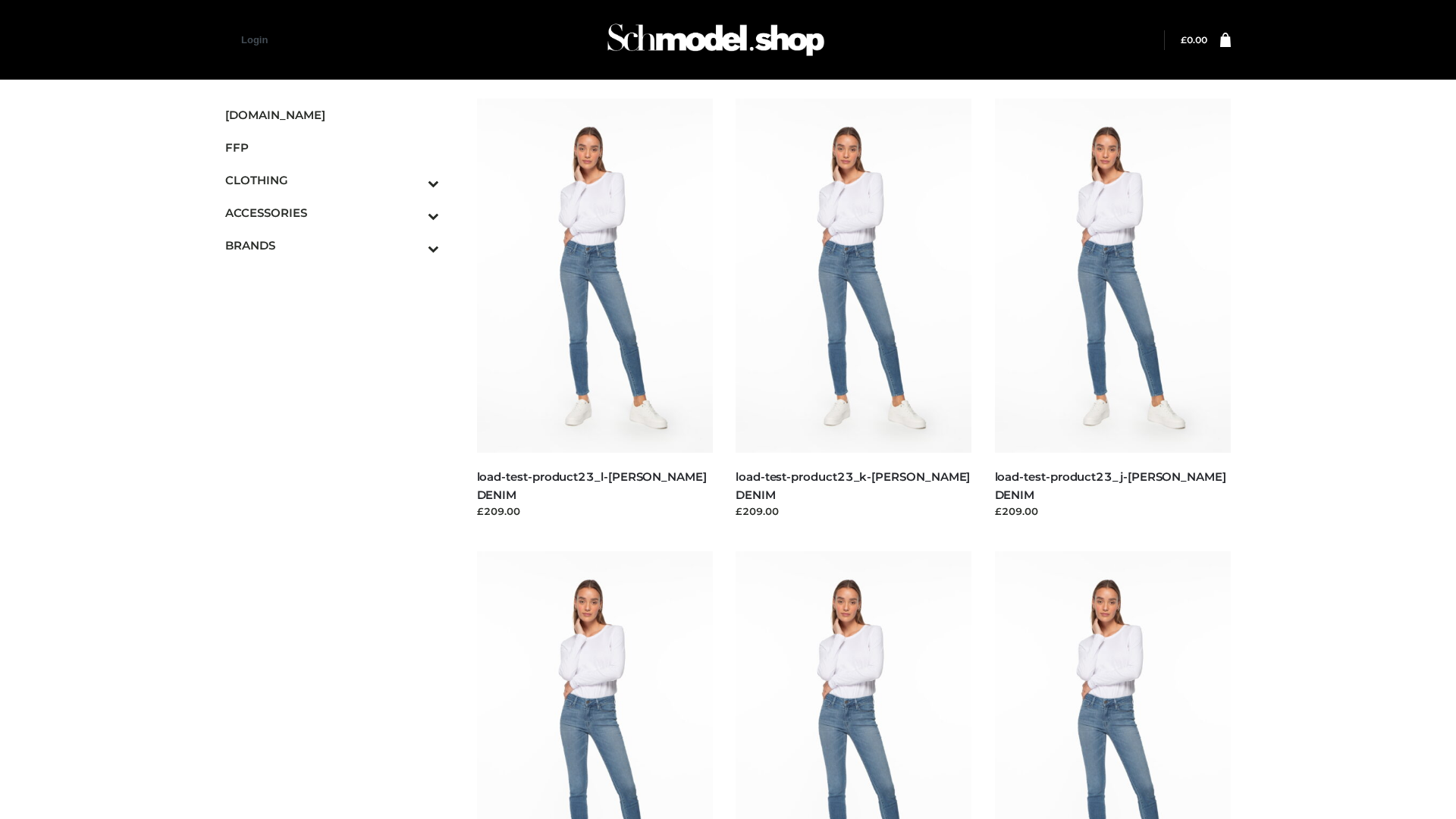
scroll to position [1331, 0]
